Goal: Find specific page/section: Find specific page/section

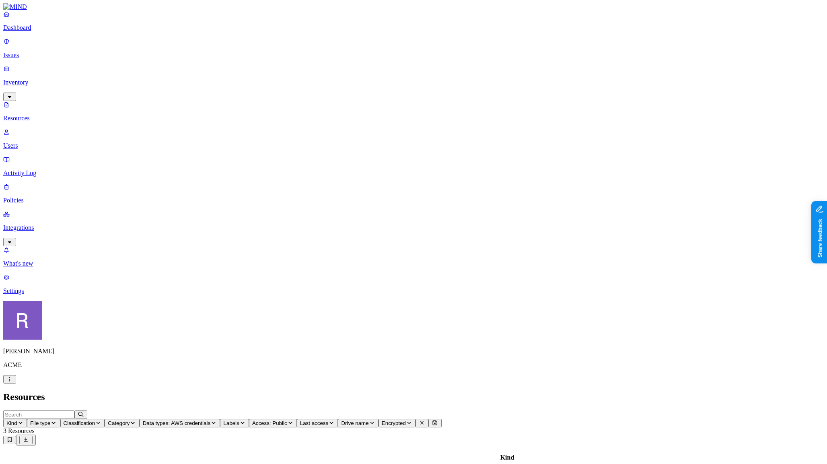
scroll to position [135, 0]
click at [13, 382] on icon "button" at bounding box center [9, 378] width 6 height 5
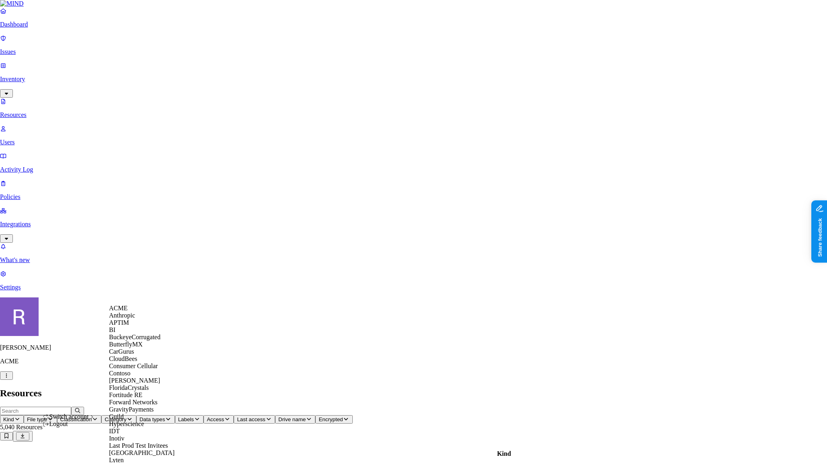
scroll to position [486, 0]
